Goal: Task Accomplishment & Management: Complete application form

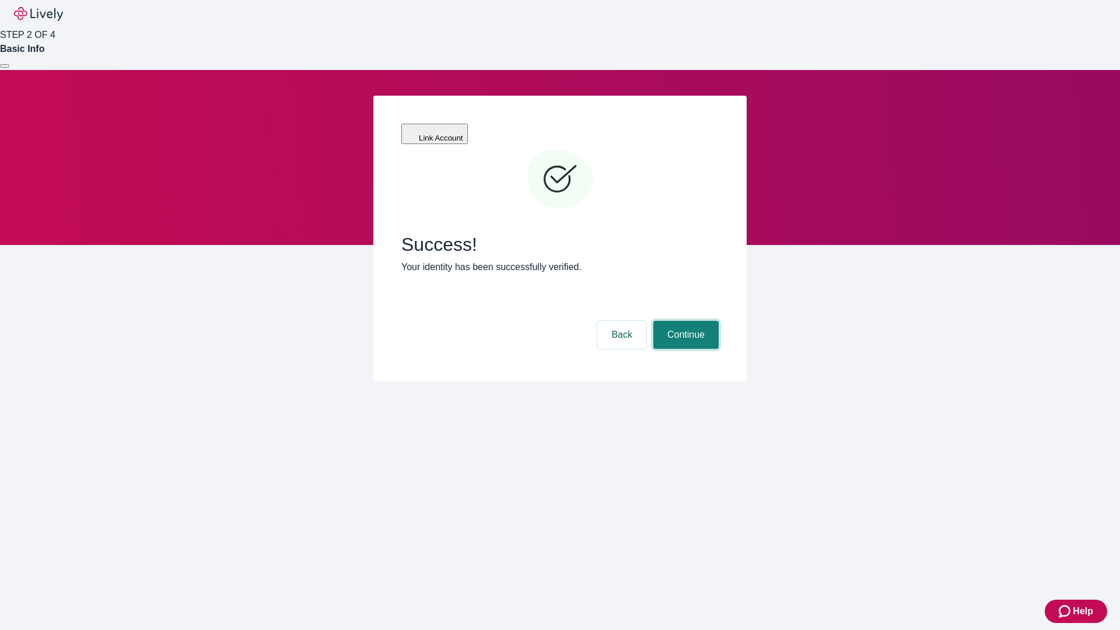
click at [684, 321] on button "Continue" at bounding box center [685, 335] width 65 height 28
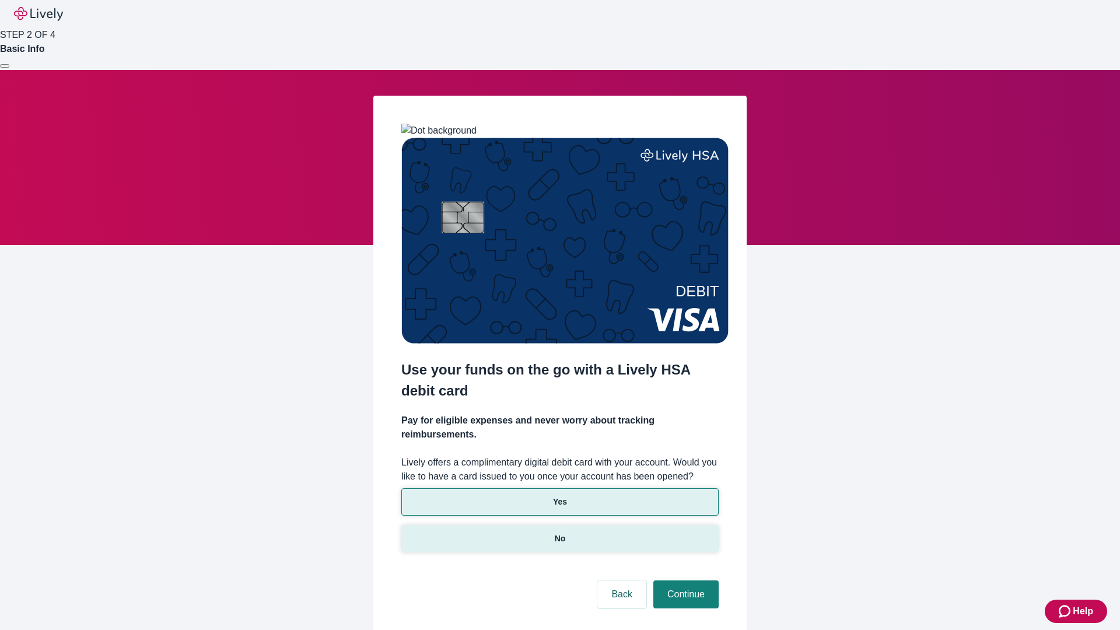
click at [559, 532] on p "No" at bounding box center [560, 538] width 11 height 12
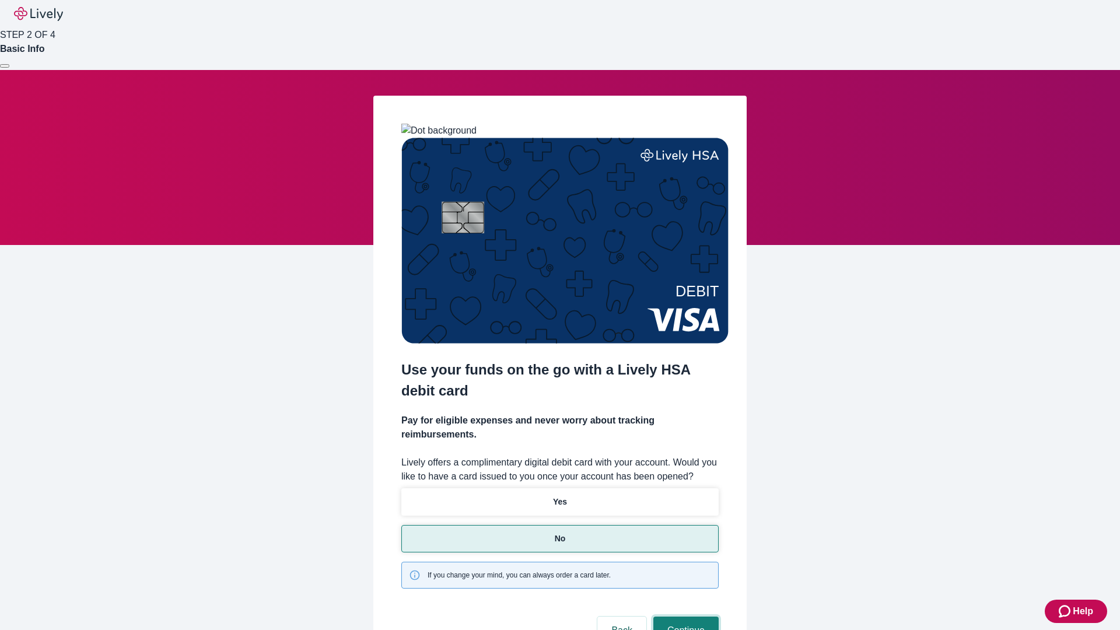
click at [684, 616] on button "Continue" at bounding box center [685, 630] width 65 height 28
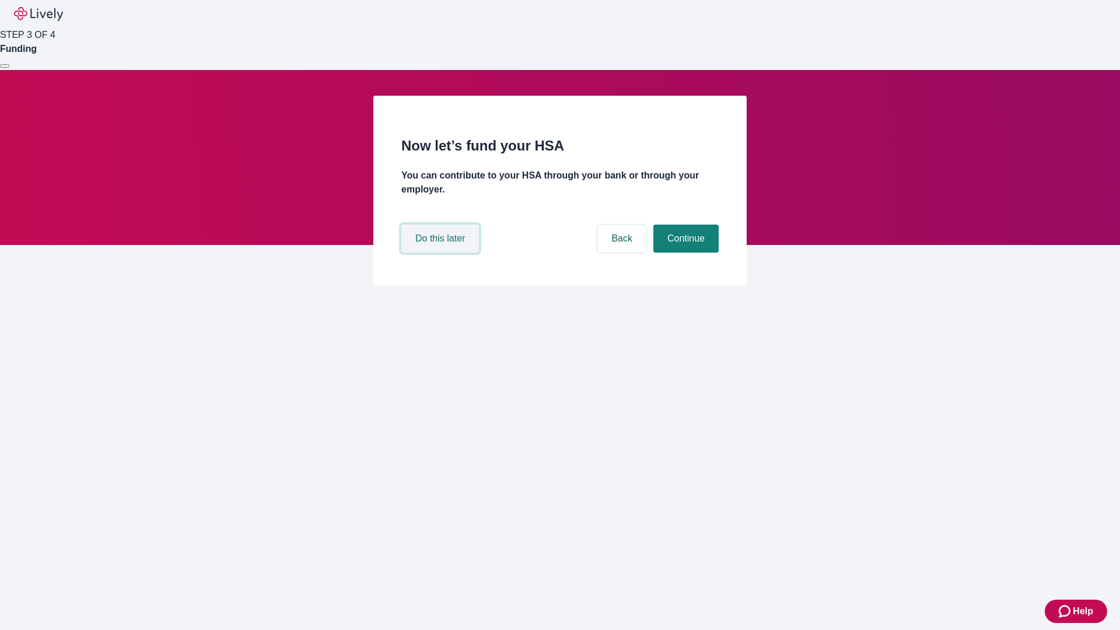
click at [441, 252] on button "Do this later" at bounding box center [440, 239] width 78 height 28
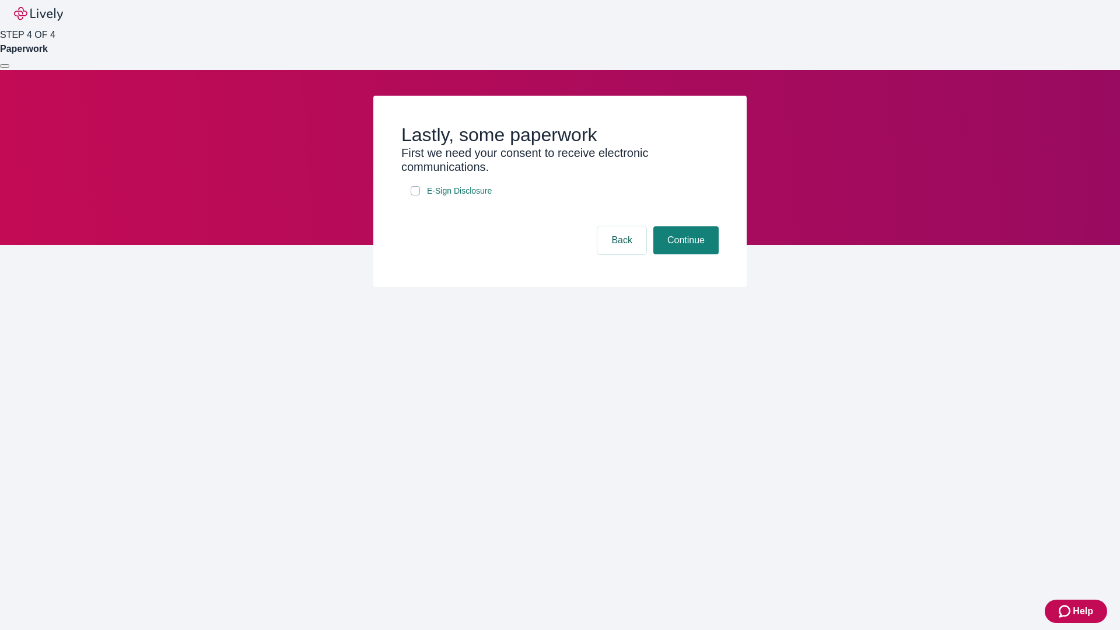
click at [415, 195] on input "E-Sign Disclosure" at bounding box center [415, 190] width 9 height 9
checkbox input "true"
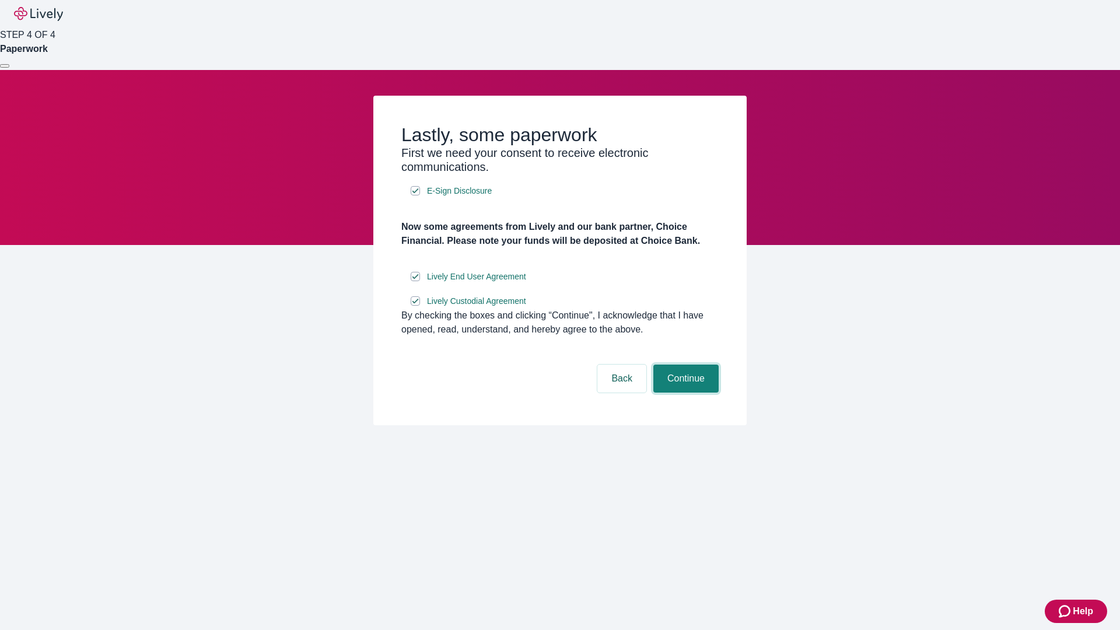
click at [684, 392] on button "Continue" at bounding box center [685, 378] width 65 height 28
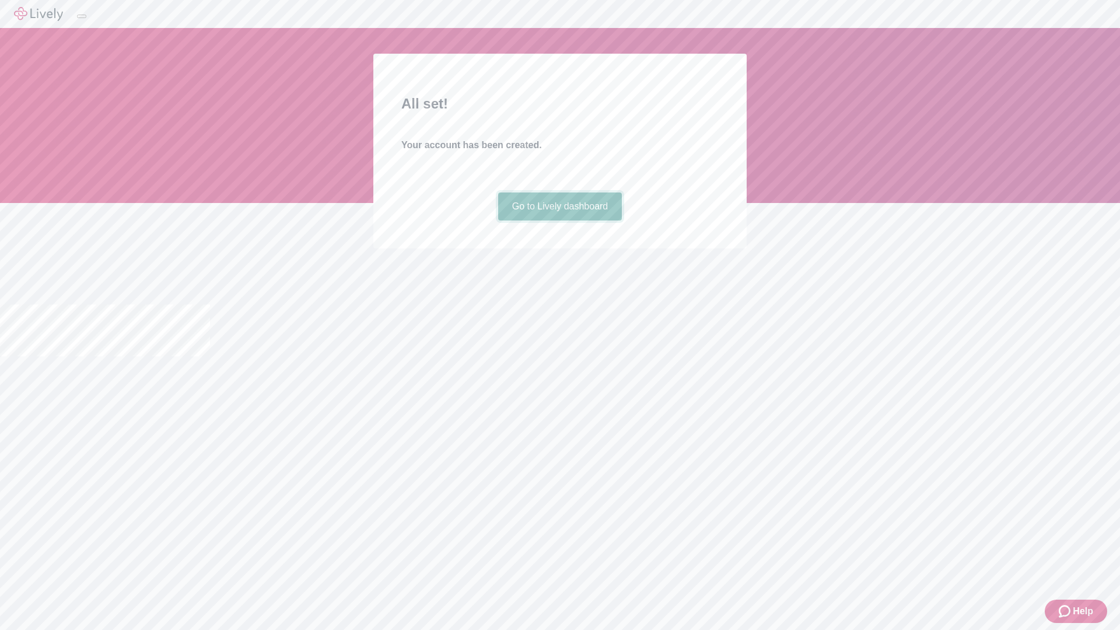
click at [559, 220] on link "Go to Lively dashboard" at bounding box center [560, 206] width 124 height 28
